Goal: Task Accomplishment & Management: Use online tool/utility

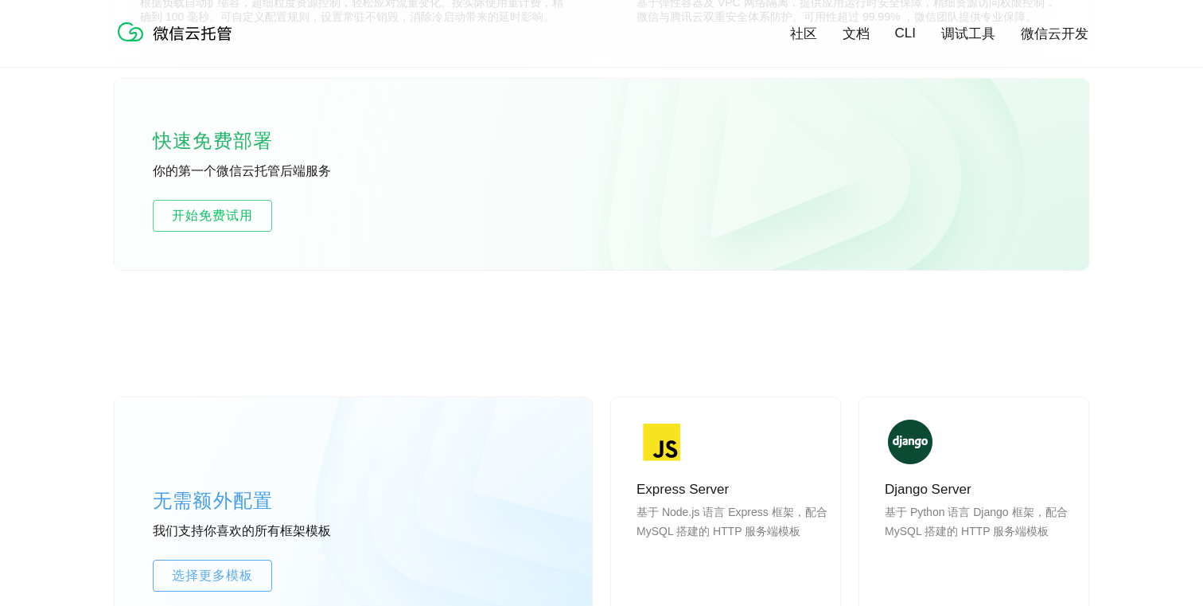
scroll to position [1011, 0]
click at [254, 217] on span "开始免费试用" at bounding box center [213, 214] width 118 height 19
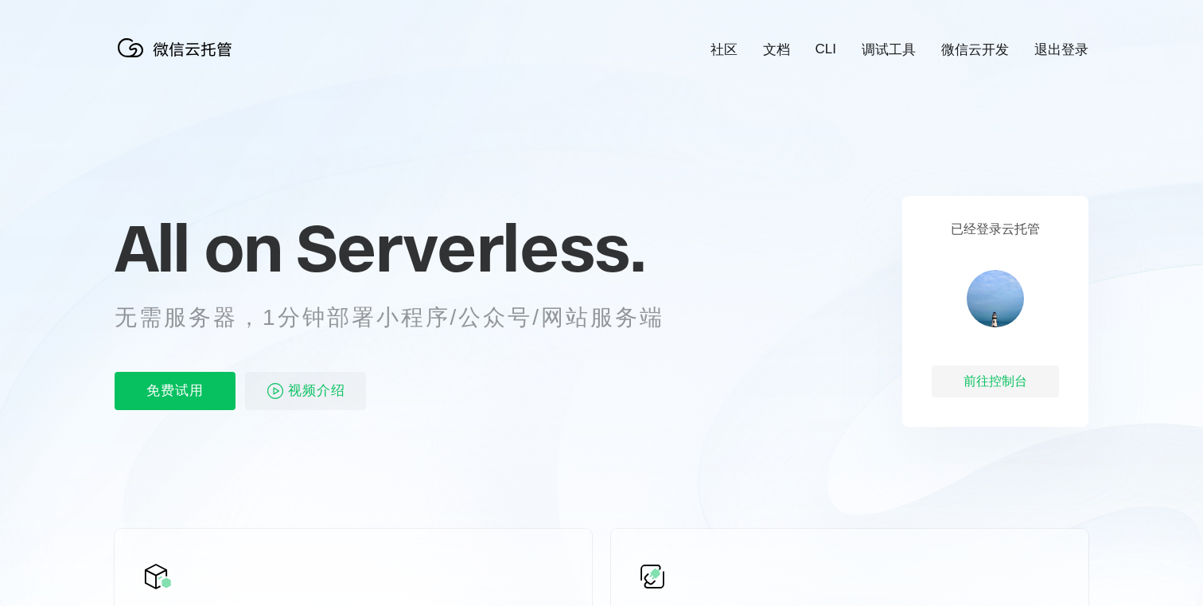
scroll to position [0, 2830]
click at [988, 381] on div "前往控制台" at bounding box center [995, 381] width 127 height 32
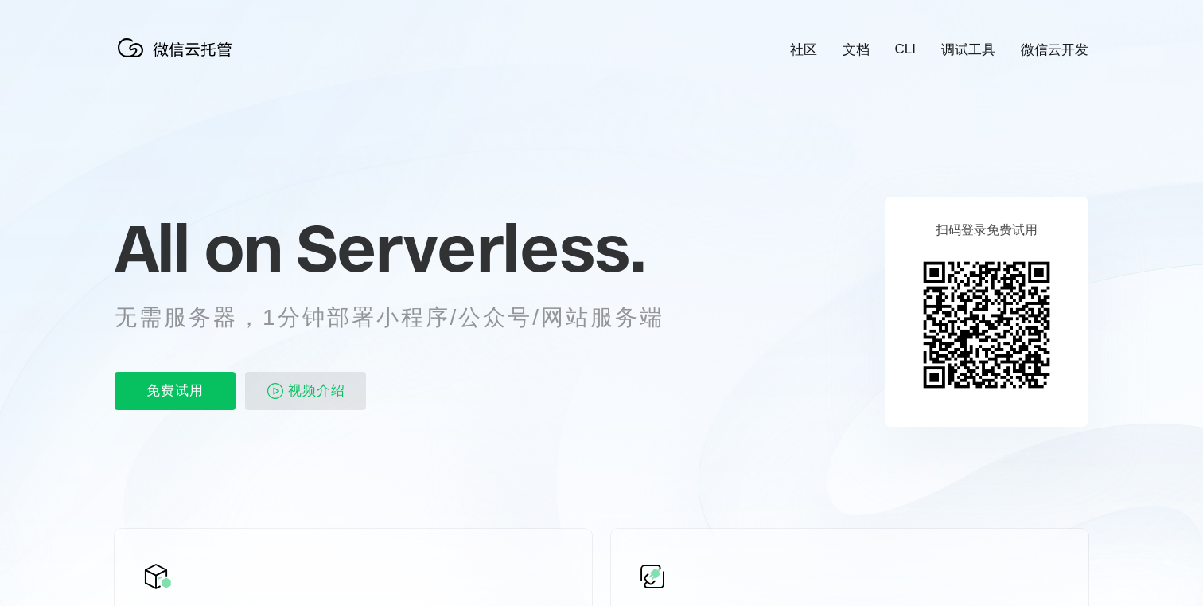
scroll to position [0, 2830]
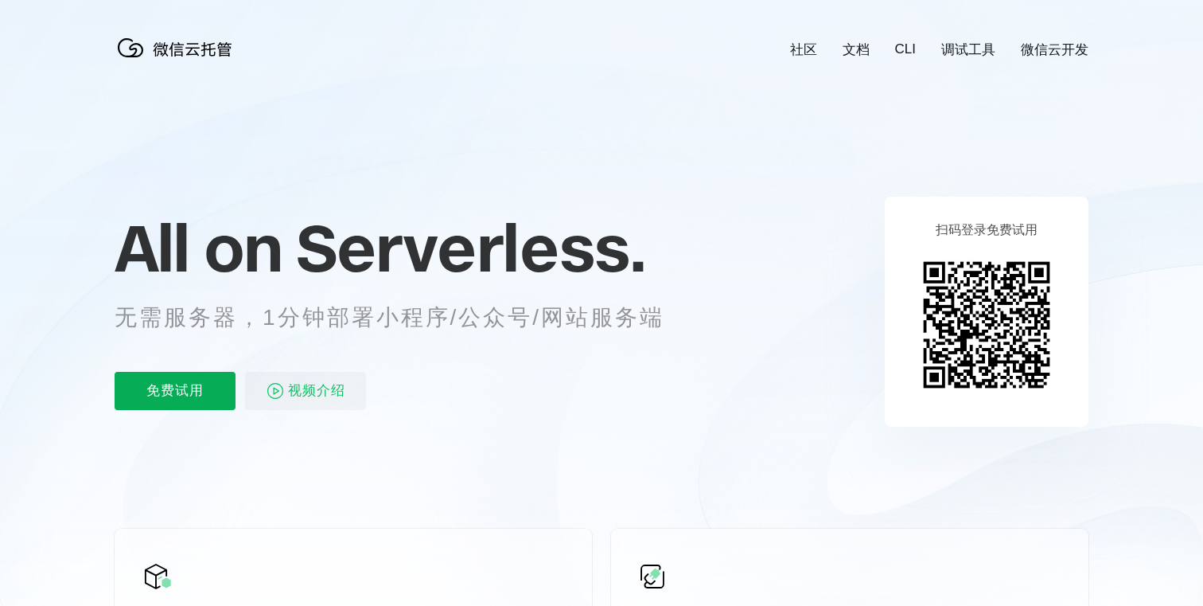
scroll to position [0, 2830]
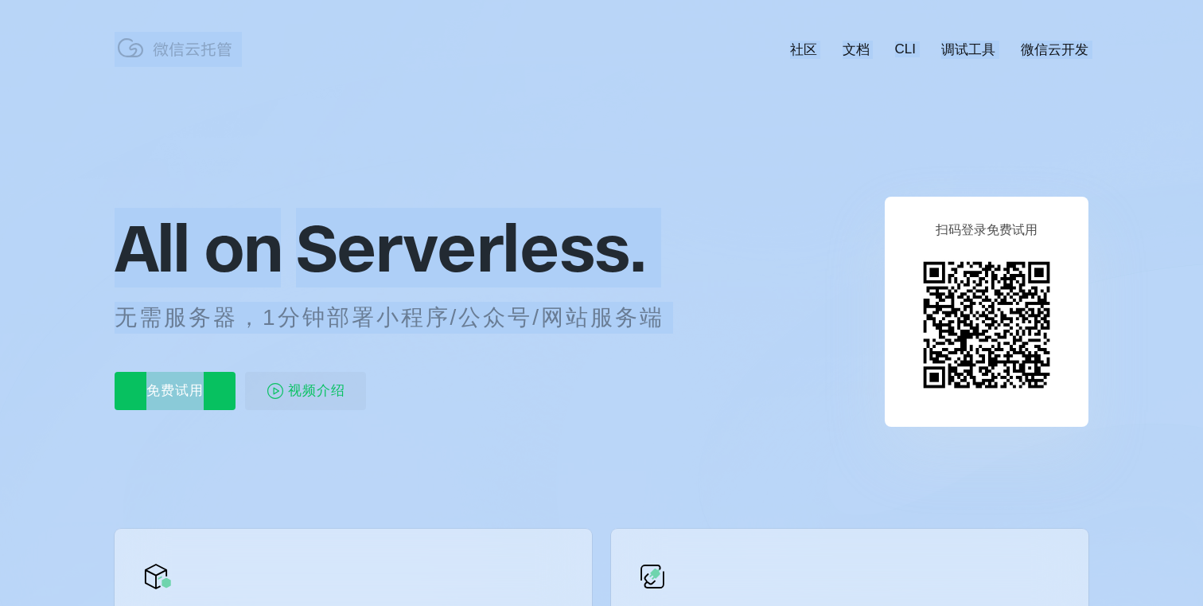
drag, startPoint x: 212, startPoint y: 391, endPoint x: 589, endPoint y: 430, distance: 379.2
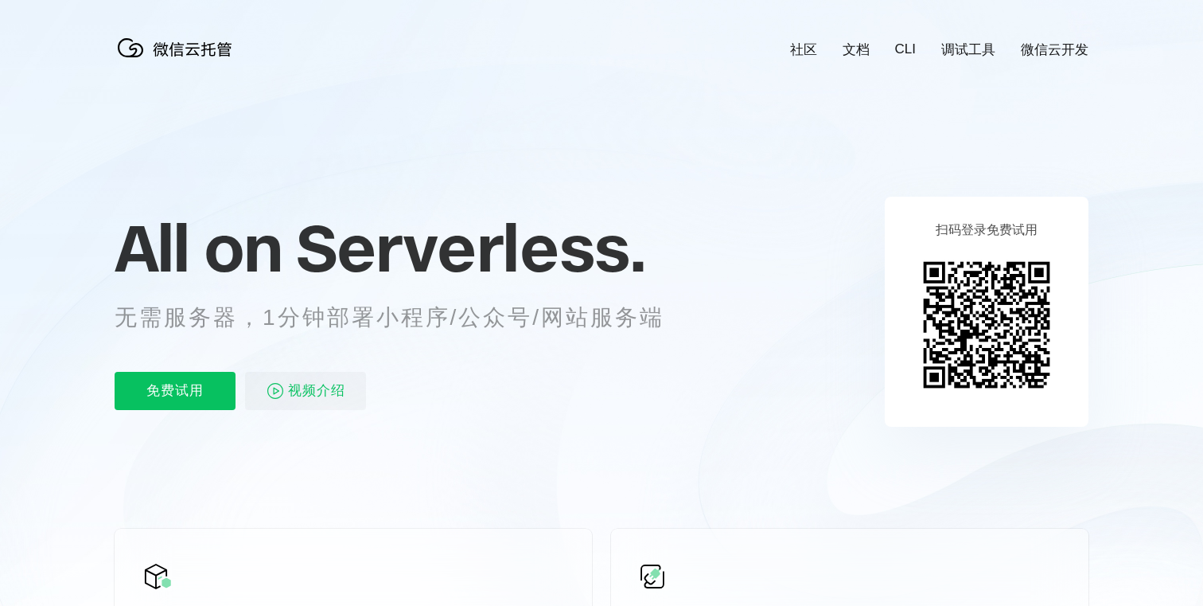
click at [795, 318] on icon at bounding box center [602, 429] width 1528 height 859
